Goal: Task Accomplishment & Management: Manage account settings

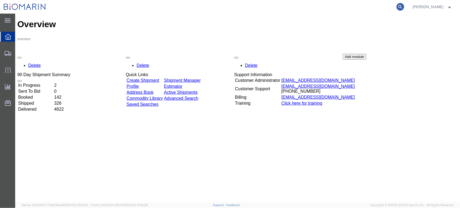
click at [404, 7] on icon at bounding box center [401, 7] width 8 height 8
paste input "S02380678"
type input "S02380678"
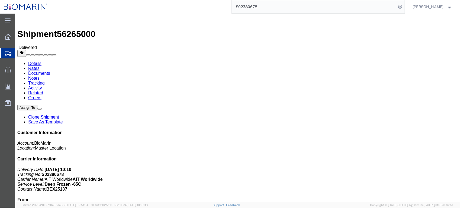
click link "Documents"
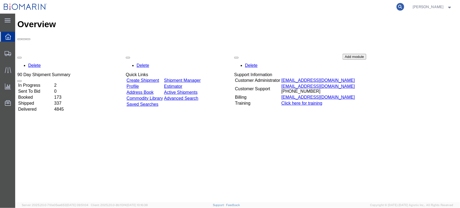
click at [404, 7] on icon at bounding box center [401, 7] width 8 height 8
paste input "S02380678"
type input "S02380678"
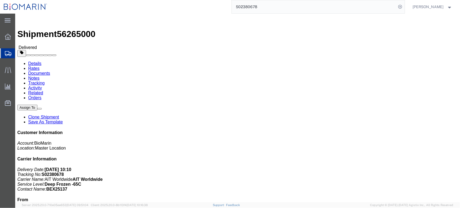
click link "Documents"
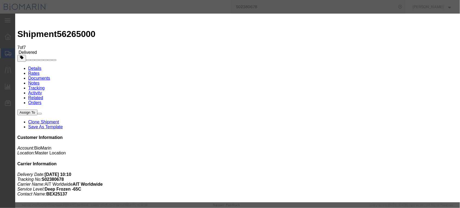
type input "C:\fakepath\S02380678 -.pdf"
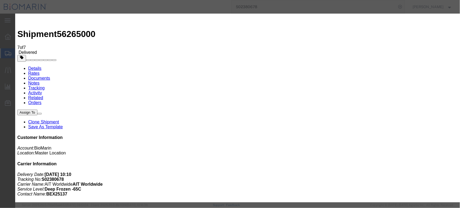
select select
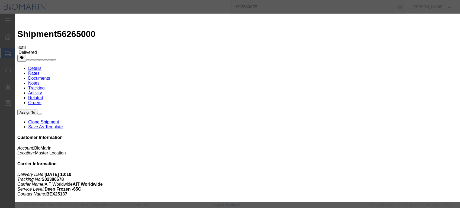
type button "Attach Documents"
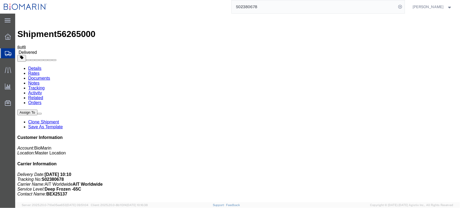
checkbox input "true"
checkbox input "false"
